Goal: Obtain resource: Obtain resource

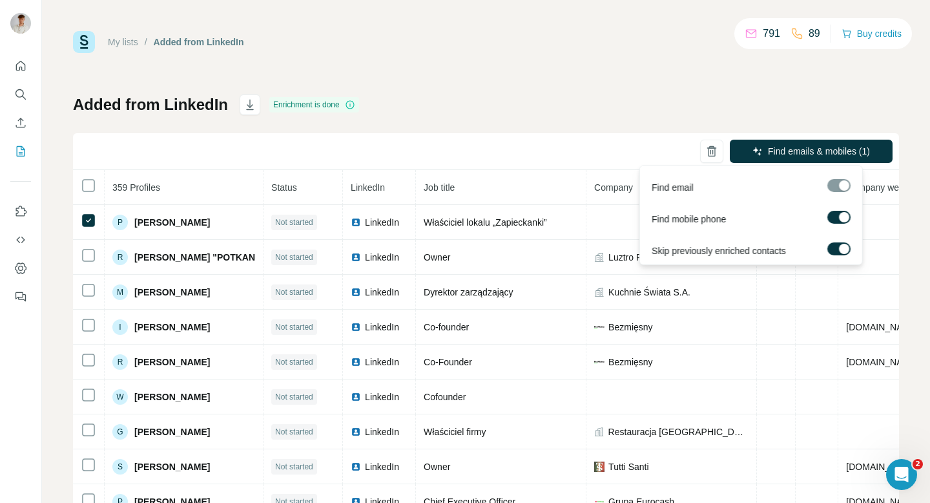
click at [834, 216] on label at bounding box center [839, 217] width 23 height 13
click at [835, 191] on div at bounding box center [839, 185] width 23 height 13
click at [837, 185] on div at bounding box center [839, 185] width 23 height 13
click at [823, 154] on span "Find emails (1)" at bounding box center [842, 151] width 60 height 13
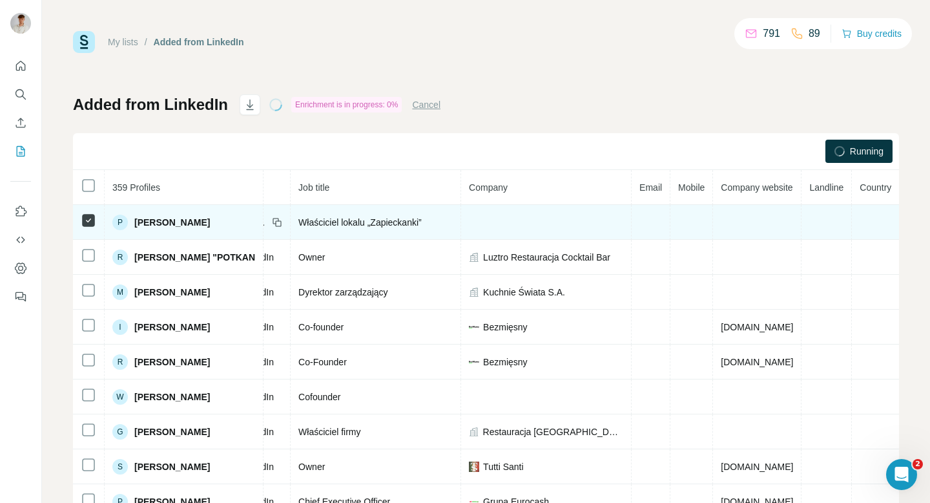
scroll to position [0, 168]
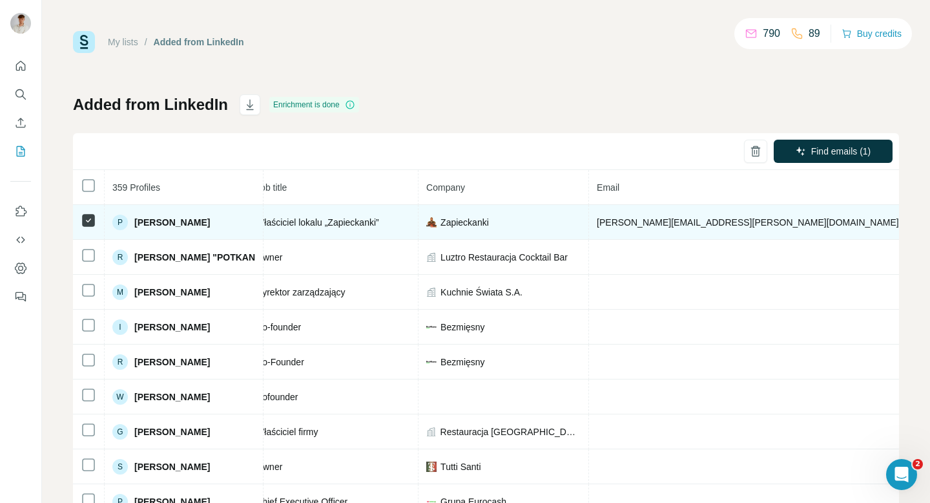
click at [673, 222] on span "[PERSON_NAME][EMAIL_ADDRESS][PERSON_NAME][DOMAIN_NAME]" at bounding box center [748, 222] width 302 height 10
copy span "[PERSON_NAME][EMAIL_ADDRESS][PERSON_NAME][DOMAIN_NAME]"
click at [916, 222] on span "Not requested" at bounding box center [944, 222] width 57 height 10
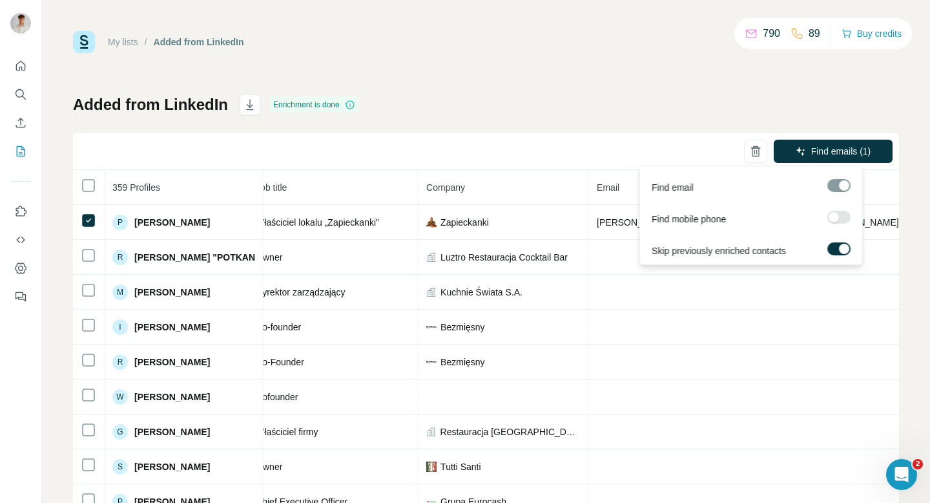
click at [834, 216] on div at bounding box center [834, 217] width 10 height 10
click at [774, 154] on span "Find emails & mobiles (1)" at bounding box center [819, 151] width 102 height 13
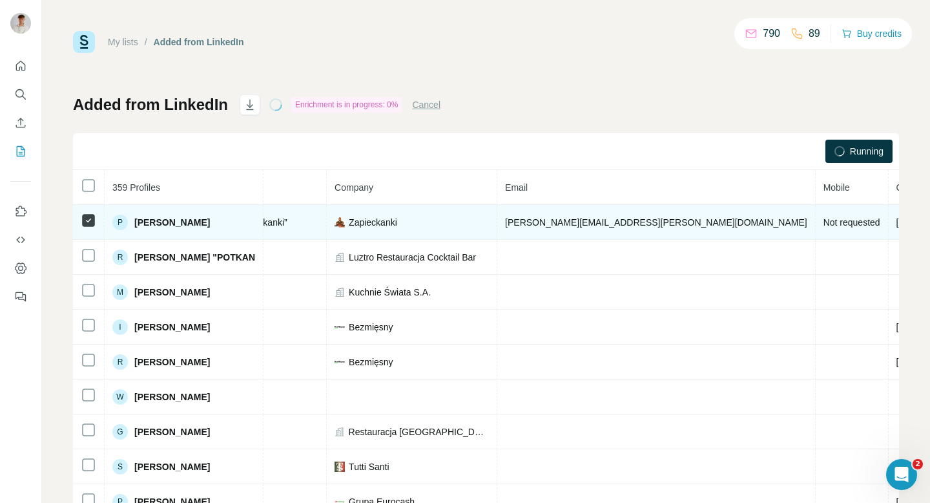
scroll to position [0, 326]
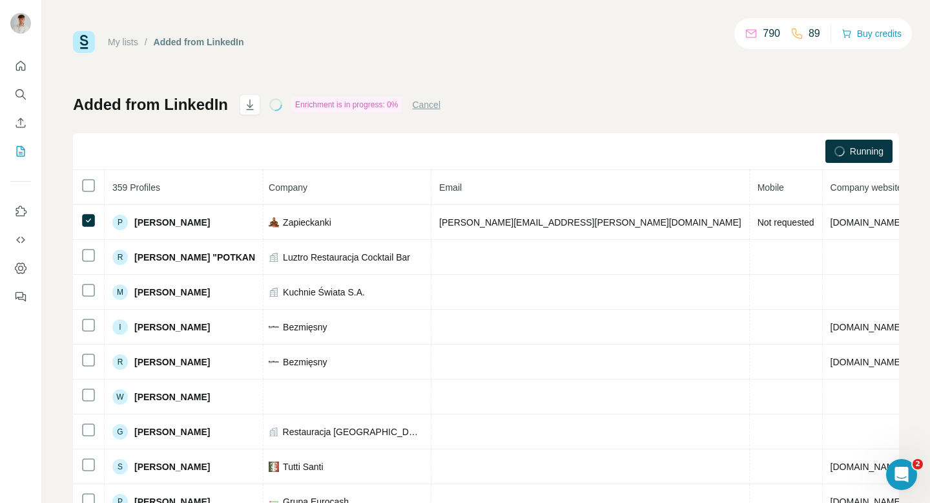
click at [919, 189] on span "Landline" at bounding box center [936, 187] width 34 height 10
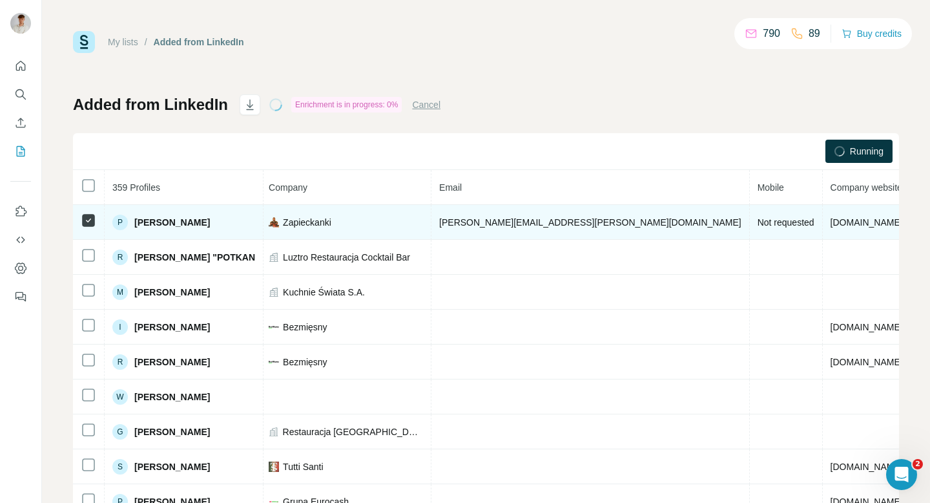
click at [750, 208] on td "Not requested" at bounding box center [786, 222] width 73 height 35
click at [758, 220] on span "Not requested" at bounding box center [786, 222] width 57 height 10
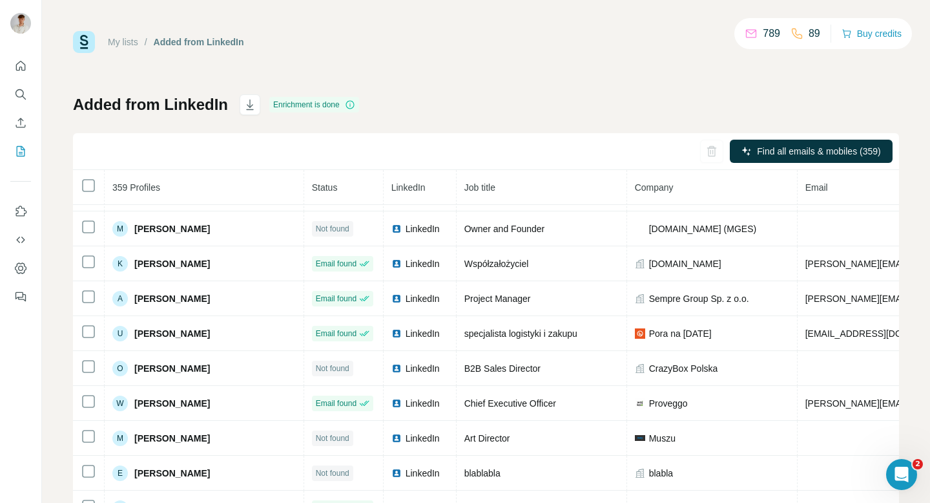
scroll to position [748, 0]
